Goal: Find contact information: Find contact information

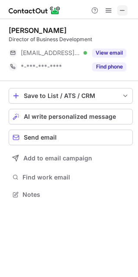
scroll to position [4, 4]
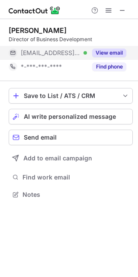
click at [108, 49] on button "View email" at bounding box center [109, 53] width 34 height 9
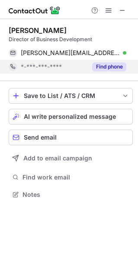
click at [107, 61] on div "Find phone" at bounding box center [106, 67] width 39 height 14
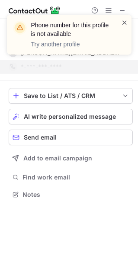
click at [124, 24] on span at bounding box center [124, 22] width 7 height 9
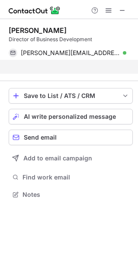
scroll to position [174, 138]
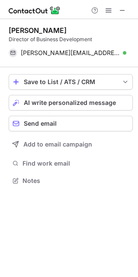
click at [126, 13] on button at bounding box center [123, 10] width 10 height 10
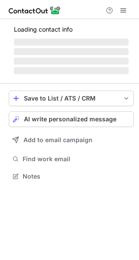
scroll to position [195, 139]
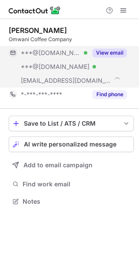
click at [117, 56] on button "View email" at bounding box center [109, 53] width 34 height 9
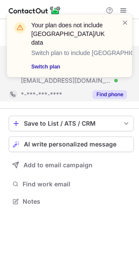
click at [111, 95] on button "Find phone" at bounding box center [109, 94] width 34 height 9
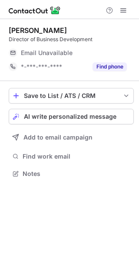
scroll to position [4, 4]
click at [121, 76] on div "Matthew Seaton Director of Business Development Email Unavailable Email address…" at bounding box center [71, 50] width 125 height 62
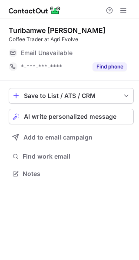
scroll to position [4, 4]
click at [117, 59] on div "Email Unavailable" at bounding box center [74, 53] width 106 height 14
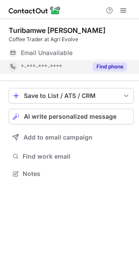
click at [116, 63] on button "Find phone" at bounding box center [109, 66] width 34 height 9
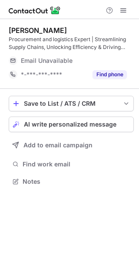
scroll to position [175, 139]
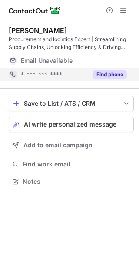
click at [120, 72] on button "Find phone" at bounding box center [109, 74] width 34 height 9
